Goal: Understand process/instructions: Learn how to perform a task or action

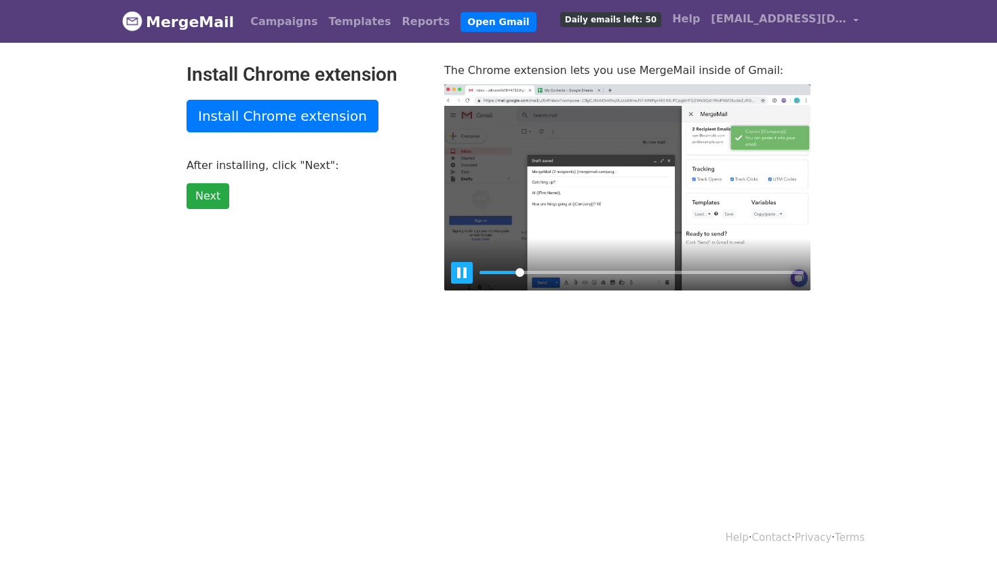
click at [461, 267] on button "Pause Play" at bounding box center [462, 273] width 22 height 22
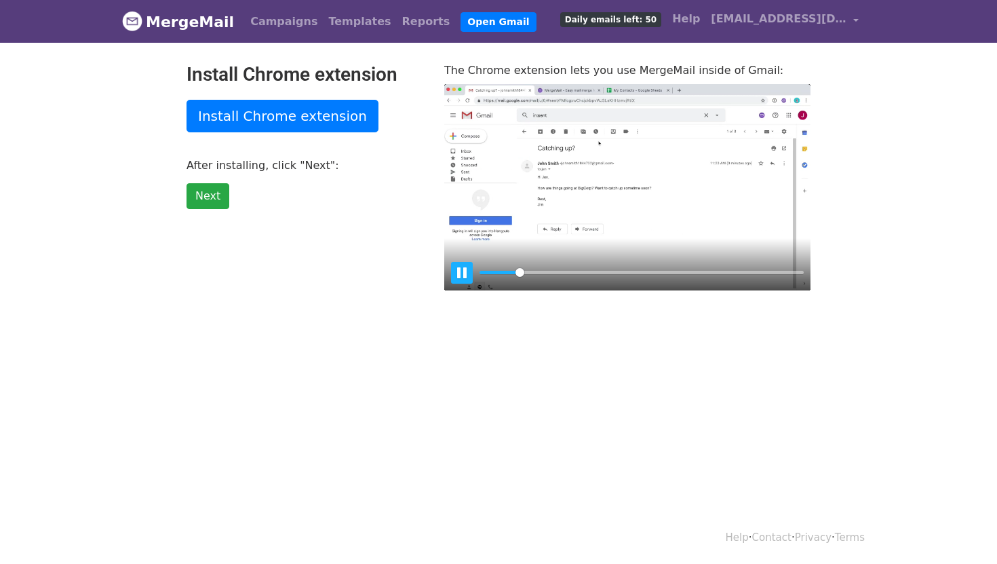
type input "11.57"
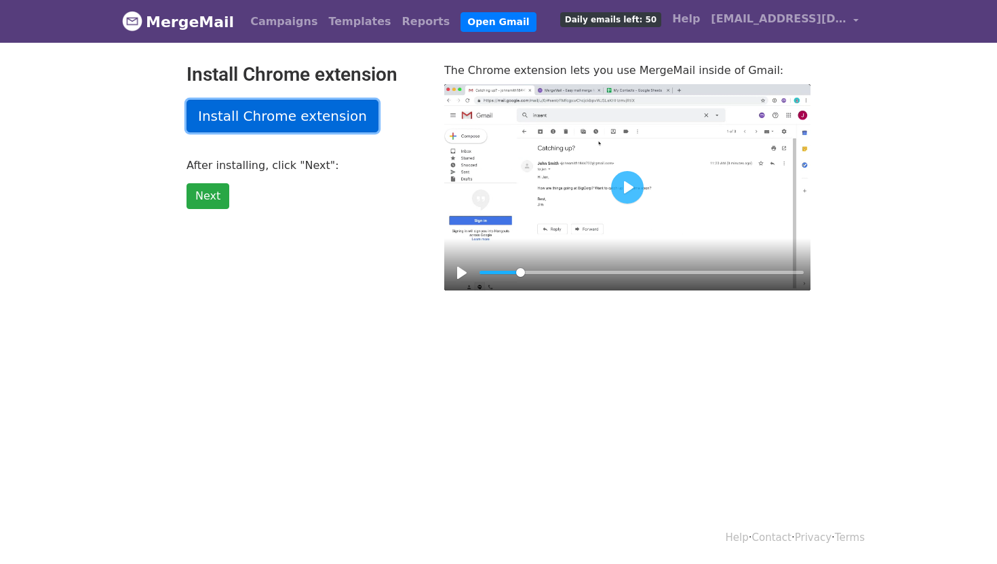
click at [281, 117] on link "Install Chrome extension" at bounding box center [283, 116] width 192 height 33
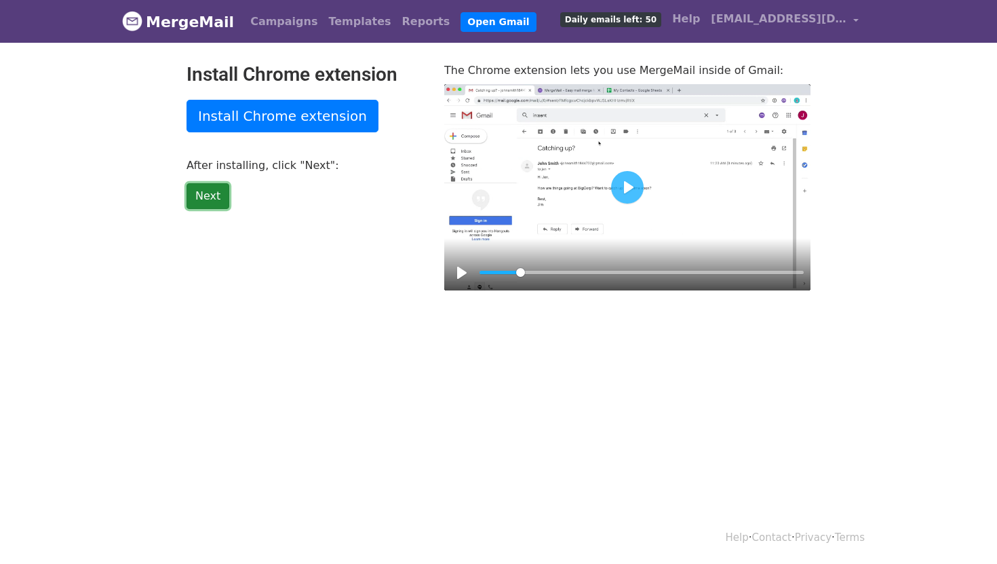
click at [213, 194] on link "Next" at bounding box center [208, 196] width 43 height 26
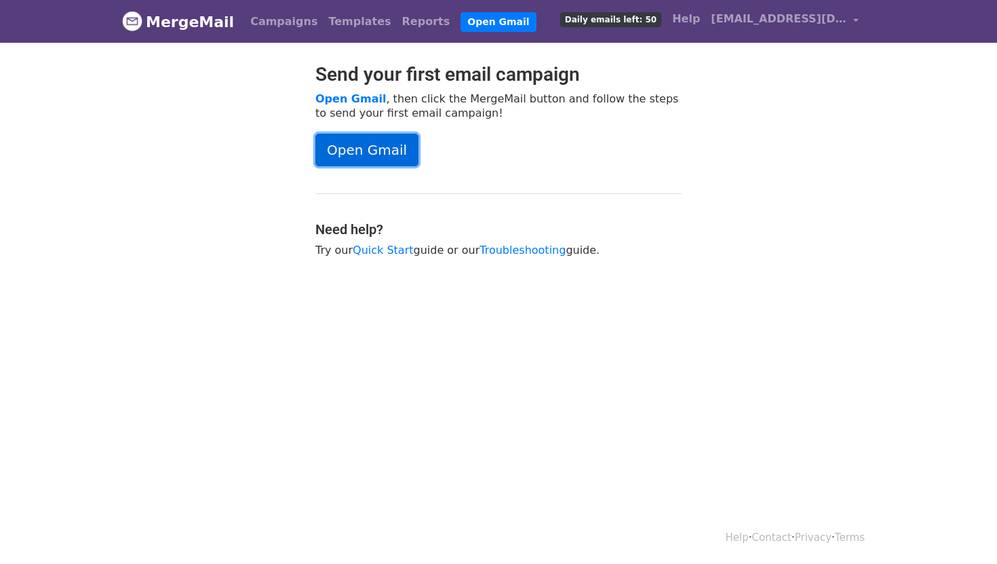
click at [367, 144] on link "Open Gmail" at bounding box center [367, 150] width 103 height 33
